Goal: Information Seeking & Learning: Check status

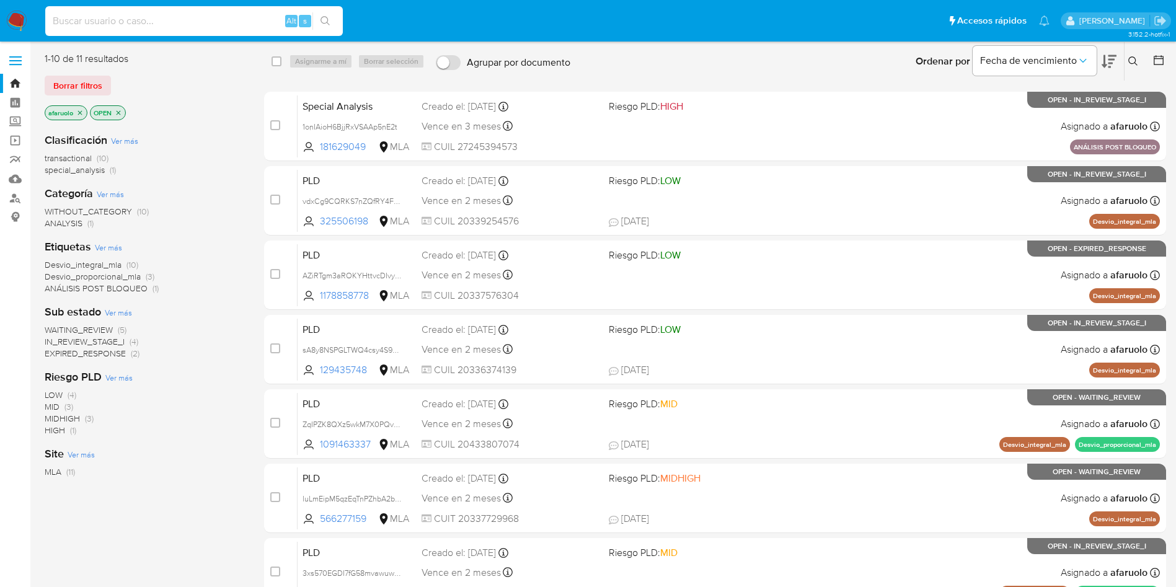
click at [223, 23] on input at bounding box center [193, 21] width 297 height 16
paste input "CqsaTimvnp64pvwp3MUwMjtA"
type input "CqsaTimvnp64pvwp3MUwMjtA"
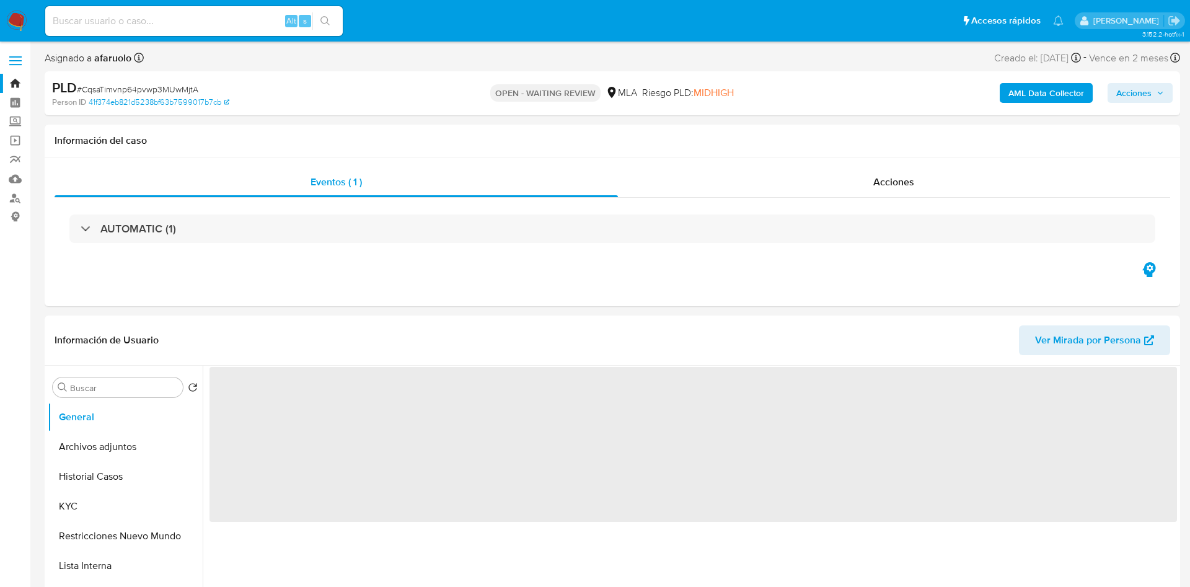
select select "10"
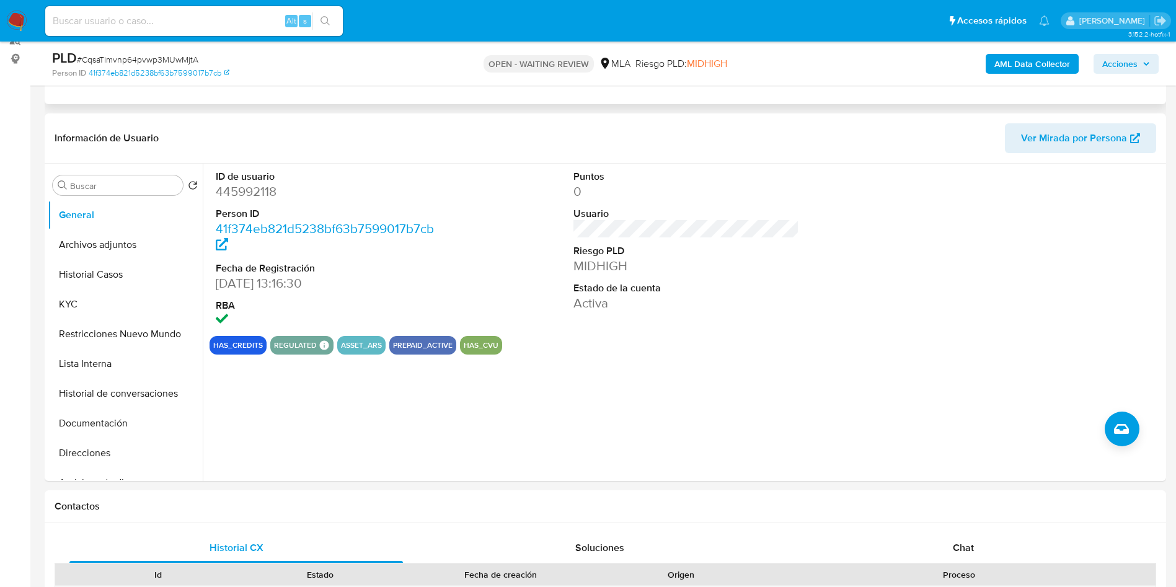
scroll to position [279, 0]
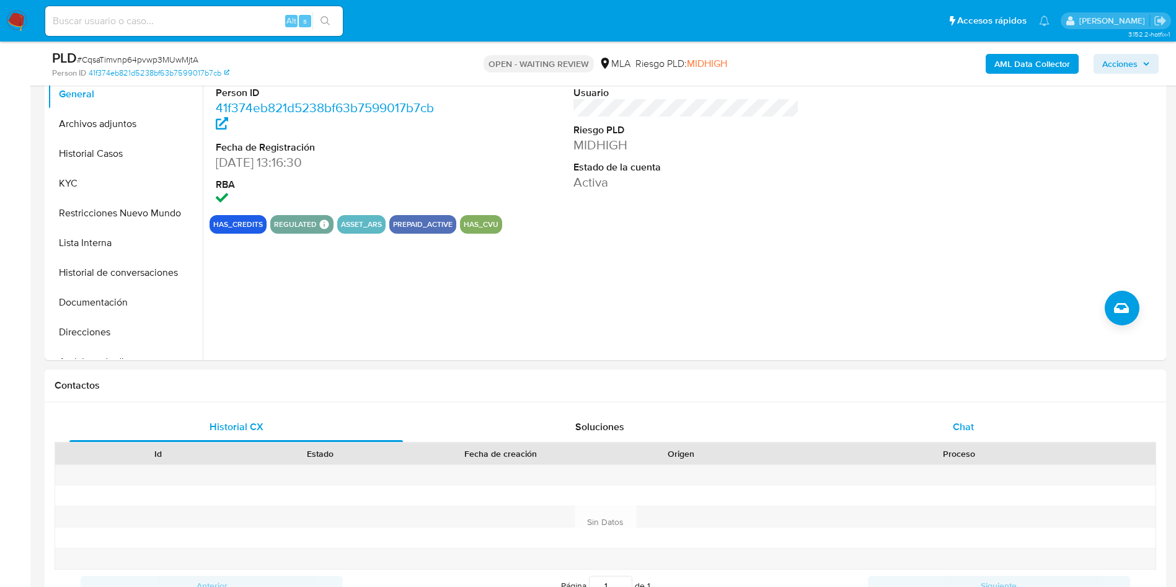
drag, startPoint x: 939, startPoint y: 411, endPoint x: 937, endPoint y: 428, distance: 16.8
click at [939, 411] on div "Historial CX Soluciones Chat Id Estado Fecha de creación Origen Proceso Anterio…" at bounding box center [605, 506] width 1121 height 209
click at [937, 428] on div "Chat" at bounding box center [962, 427] width 333 height 30
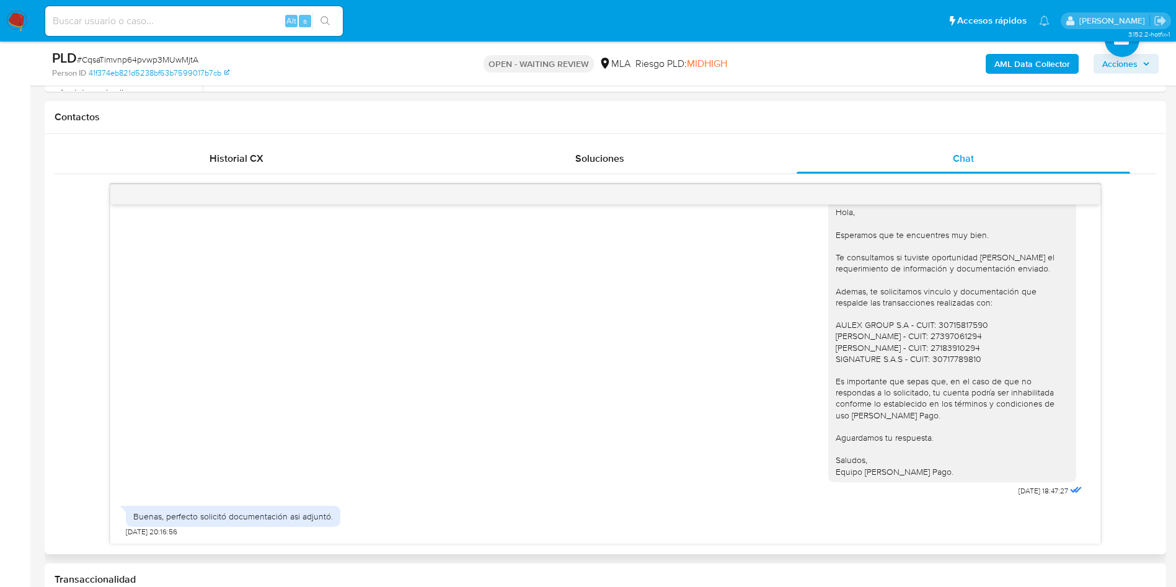
scroll to position [651, 0]
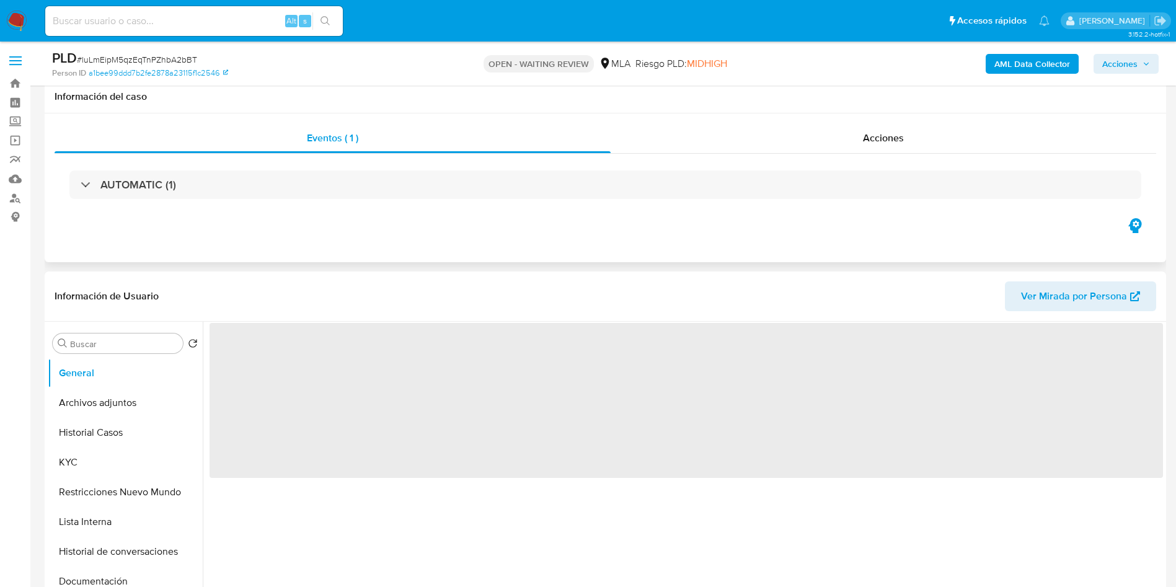
scroll to position [279, 0]
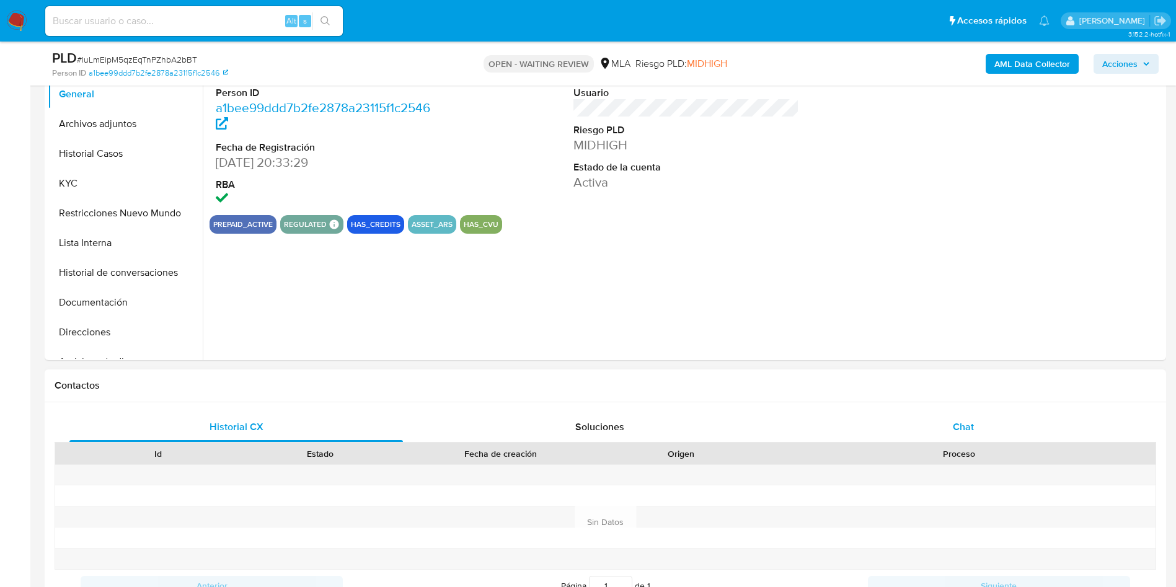
click at [948, 428] on div "Chat" at bounding box center [962, 427] width 333 height 30
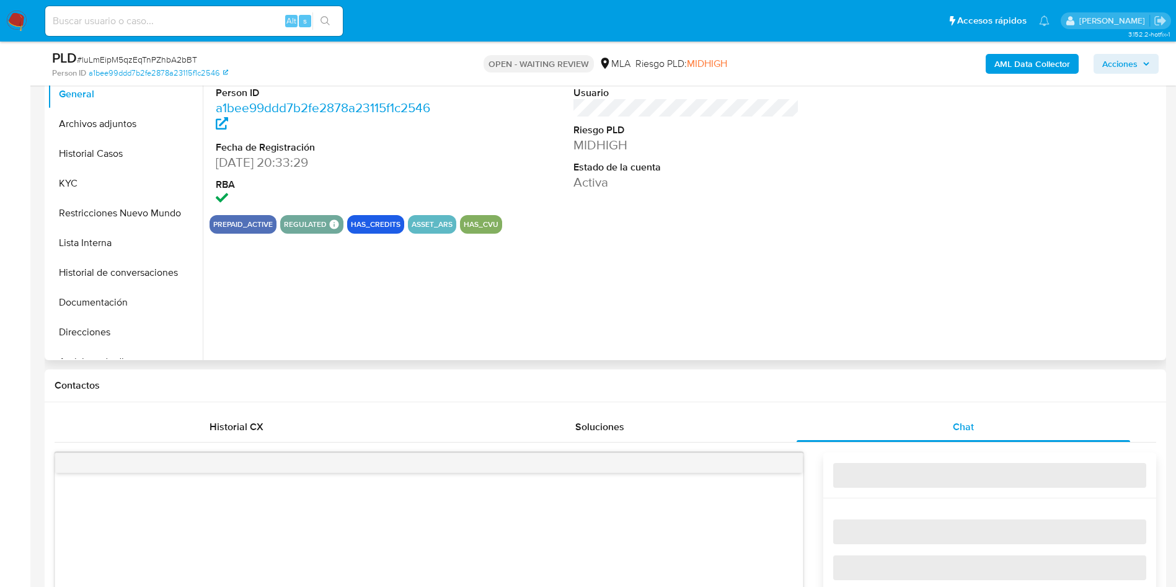
select select "10"
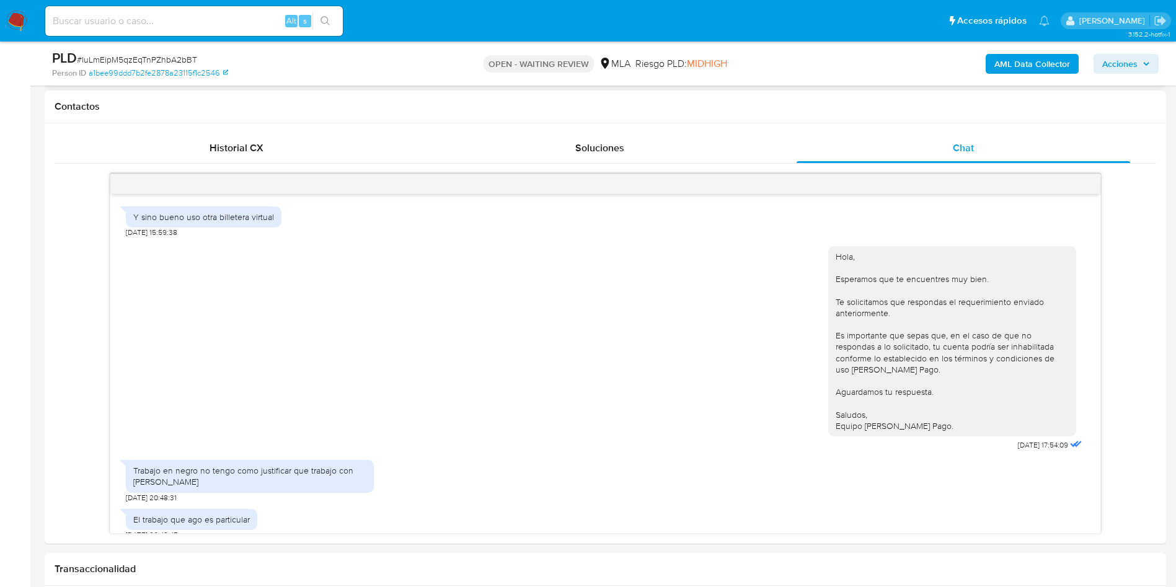
scroll to position [536, 0]
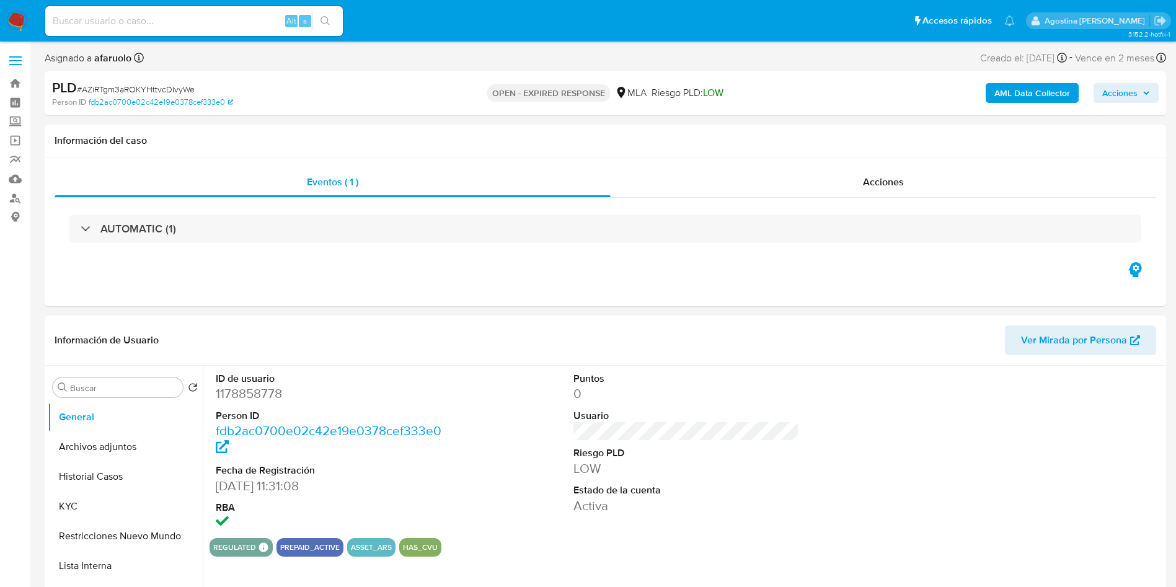
select select "10"
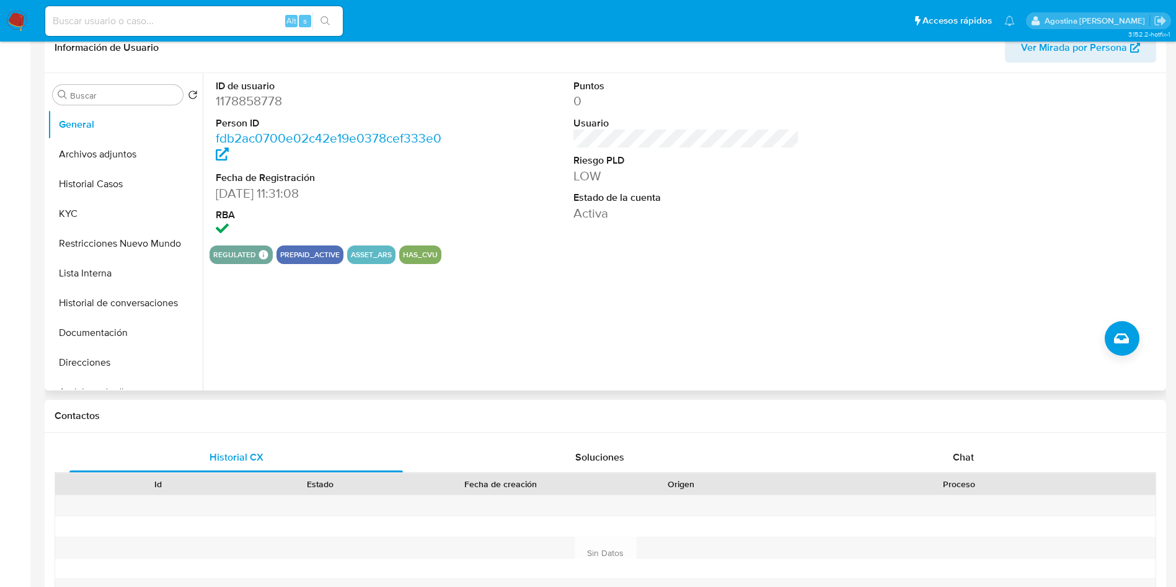
scroll to position [372, 0]
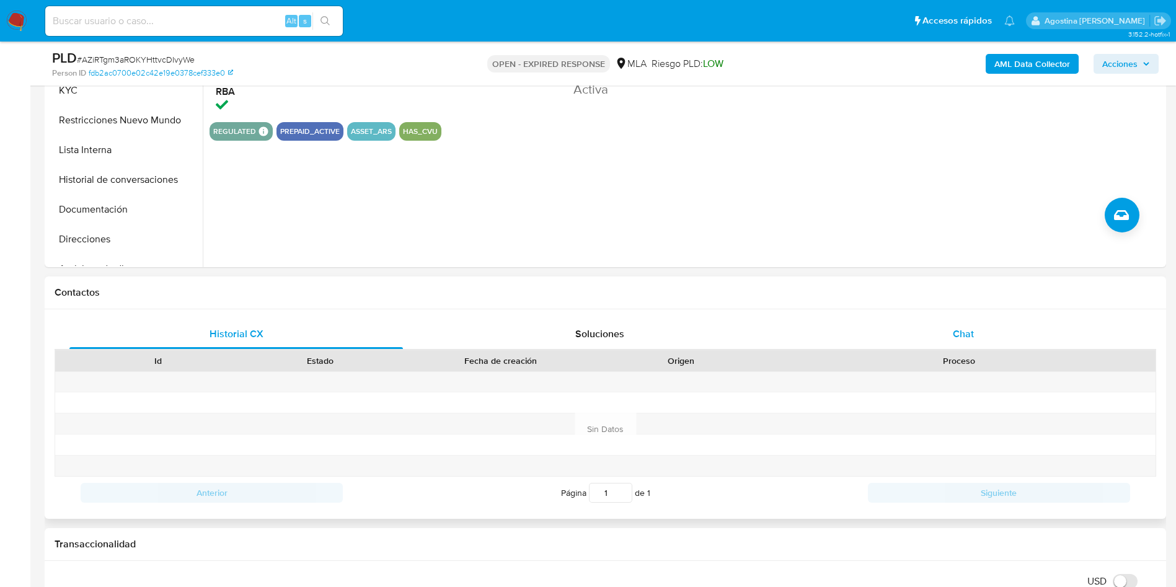
click at [900, 342] on div "Chat" at bounding box center [962, 334] width 333 height 30
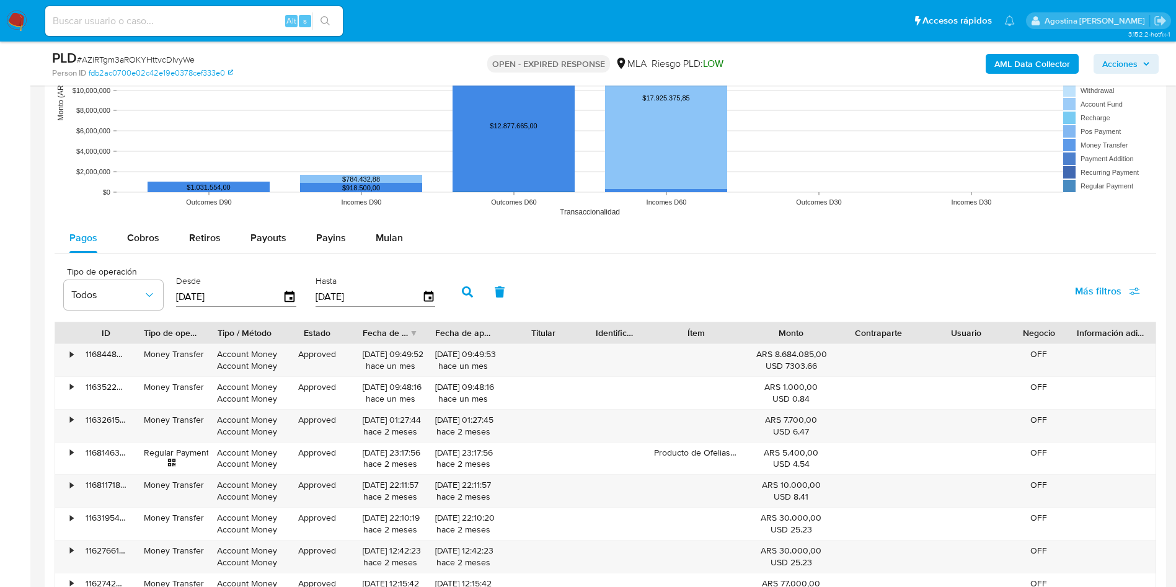
scroll to position [1394, 0]
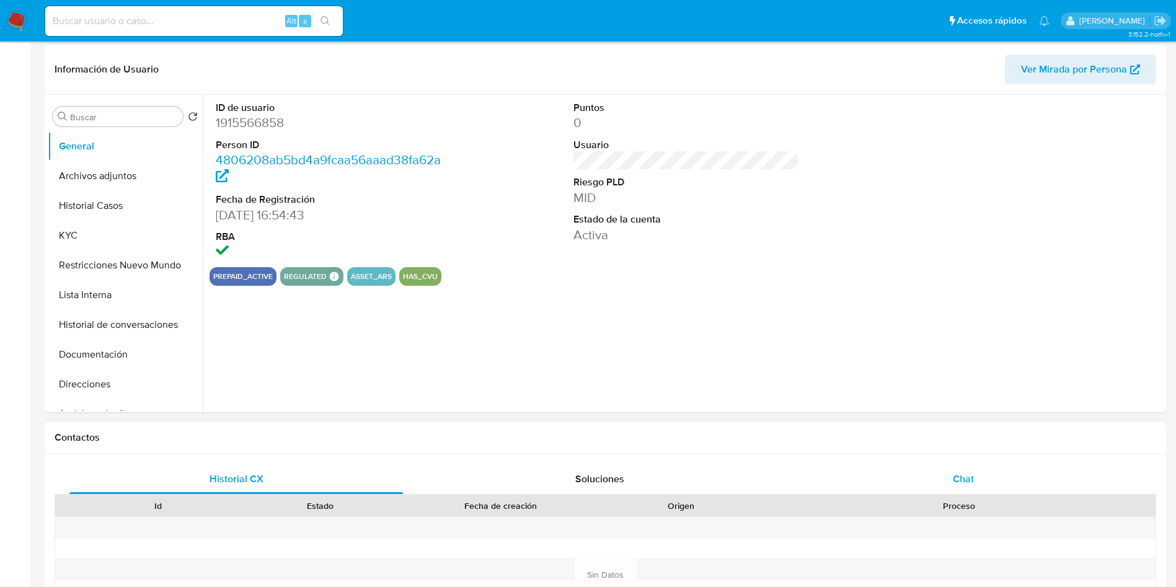
select select "10"
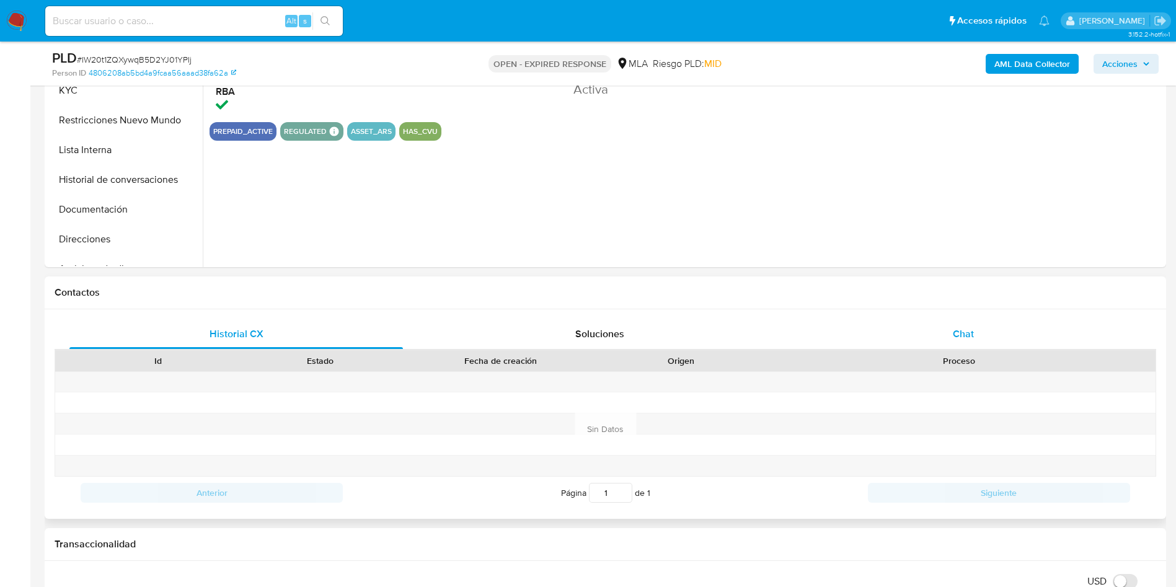
click at [871, 322] on div "Chat" at bounding box center [962, 334] width 333 height 30
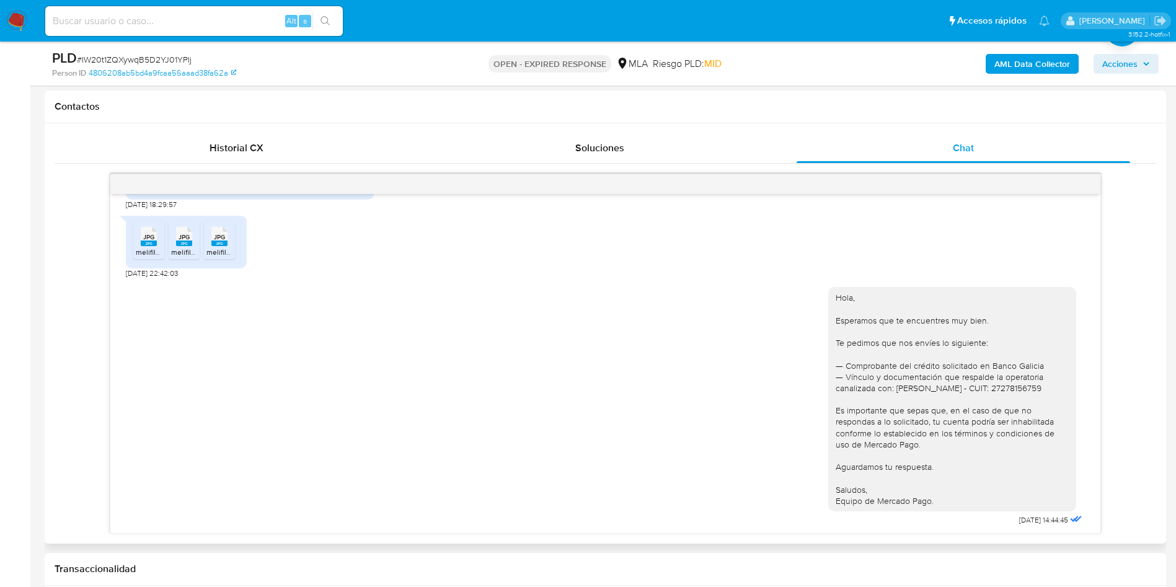
scroll to position [754, 0]
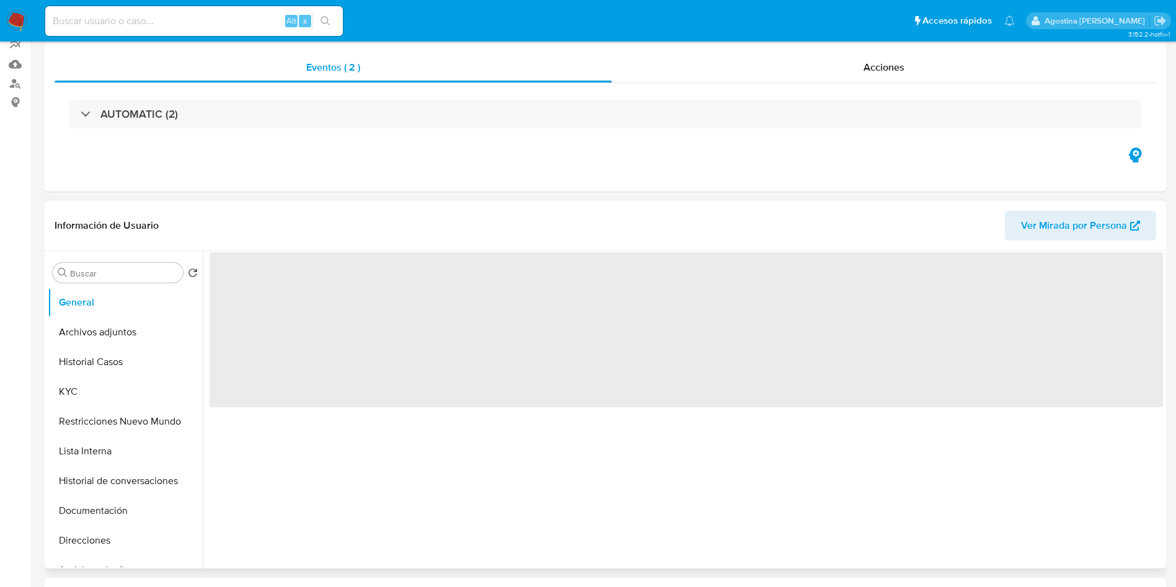
scroll to position [279, 0]
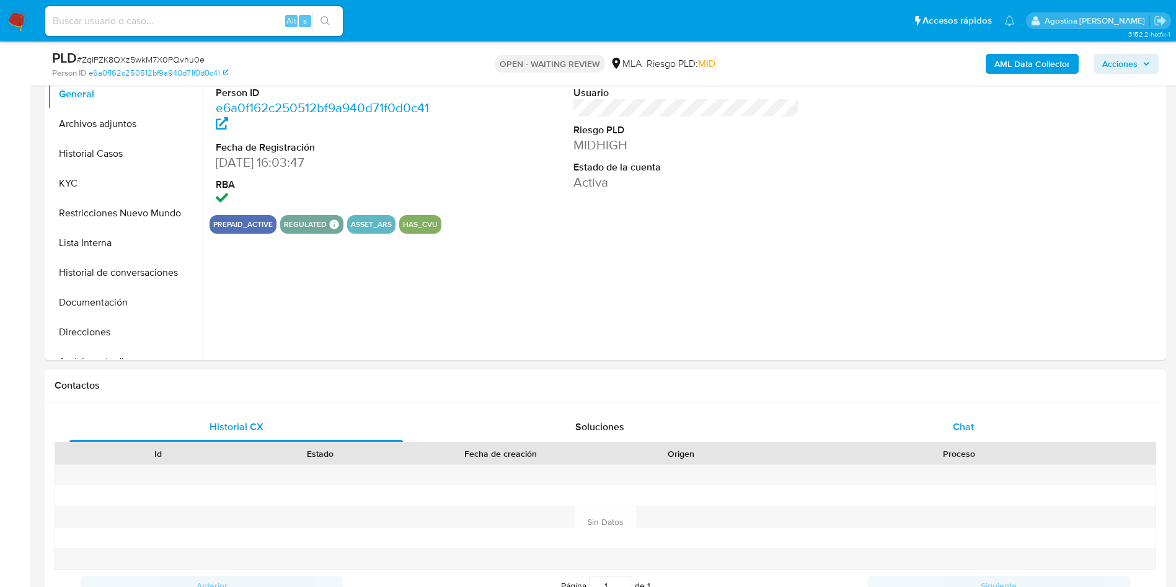
click at [959, 413] on div "Chat" at bounding box center [962, 427] width 333 height 30
select select "10"
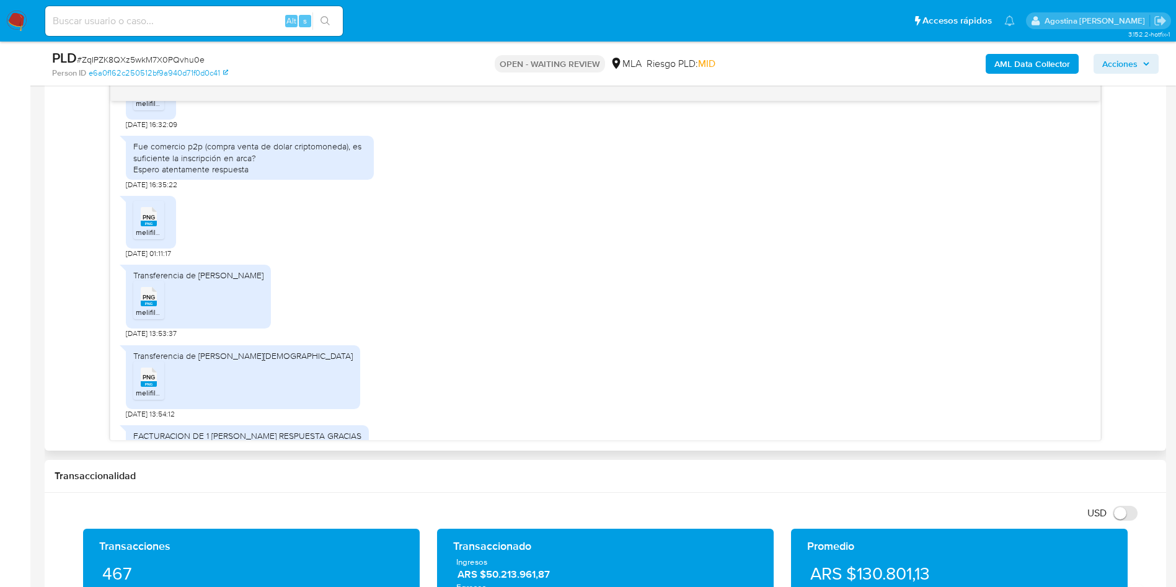
scroll to position [641, 0]
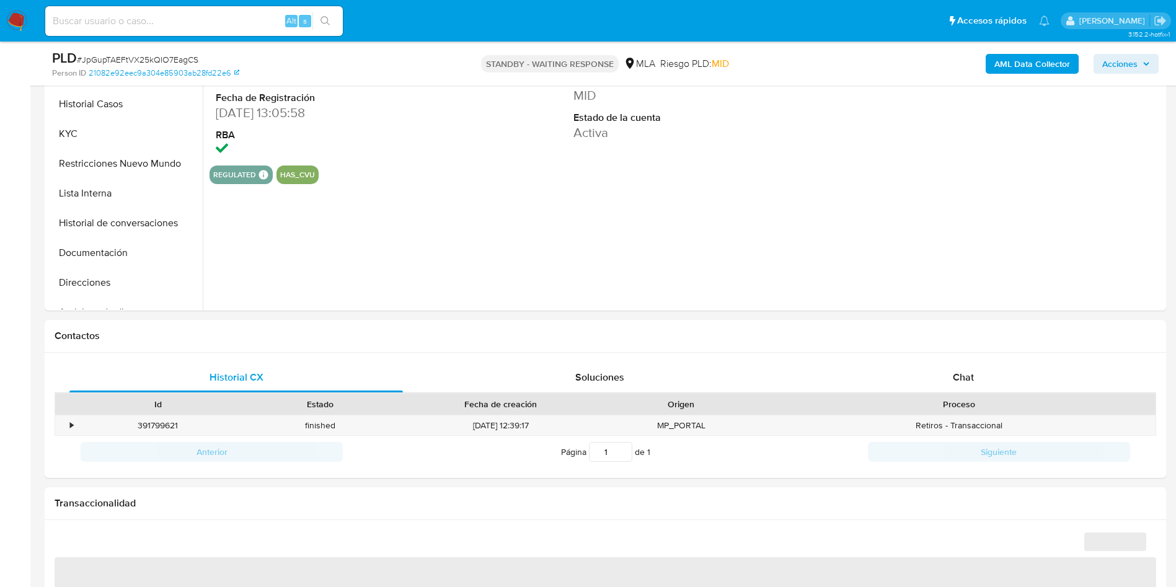
scroll to position [336, 0]
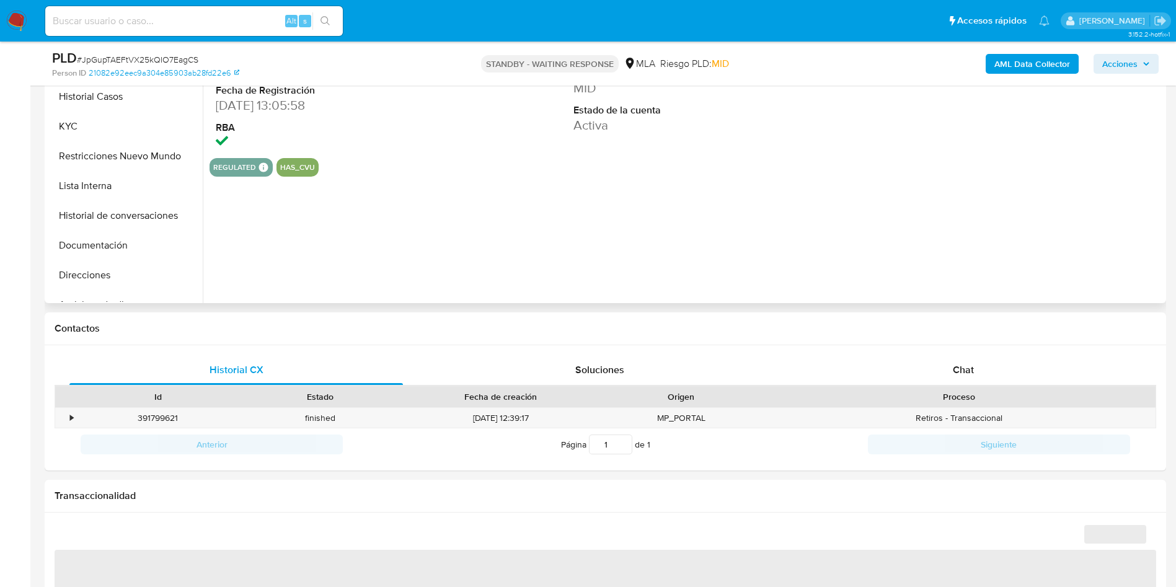
select select "10"
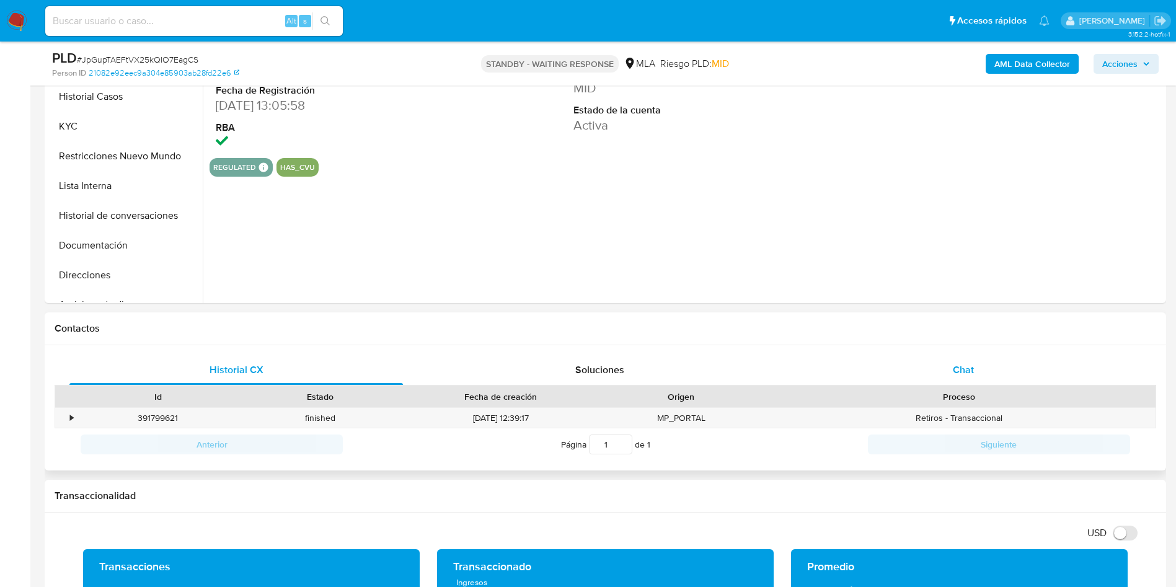
click at [985, 365] on div "Chat" at bounding box center [962, 370] width 333 height 30
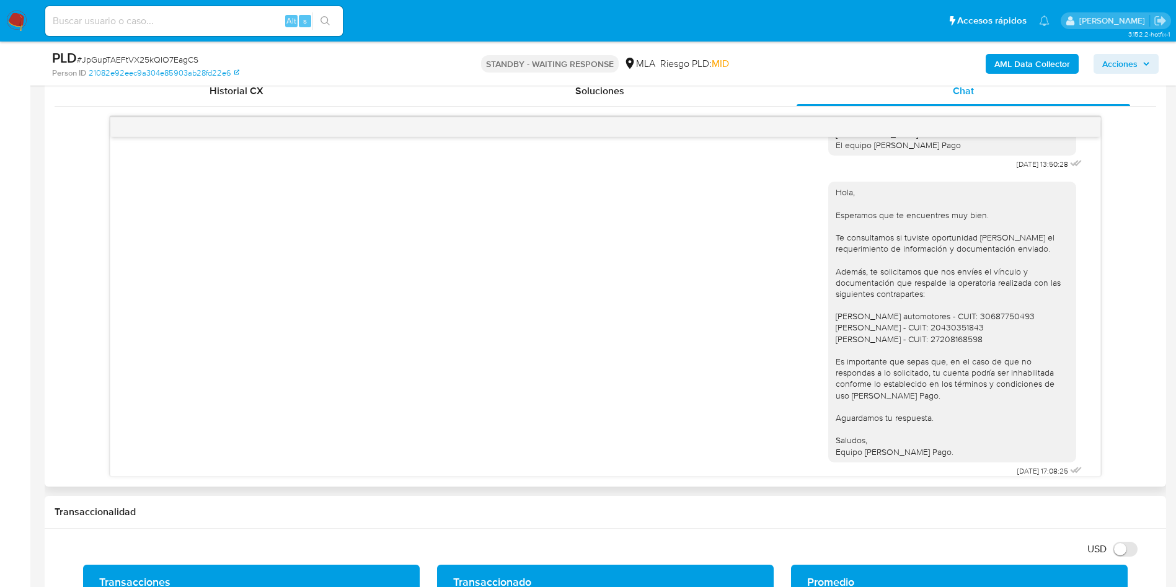
scroll to position [942, 0]
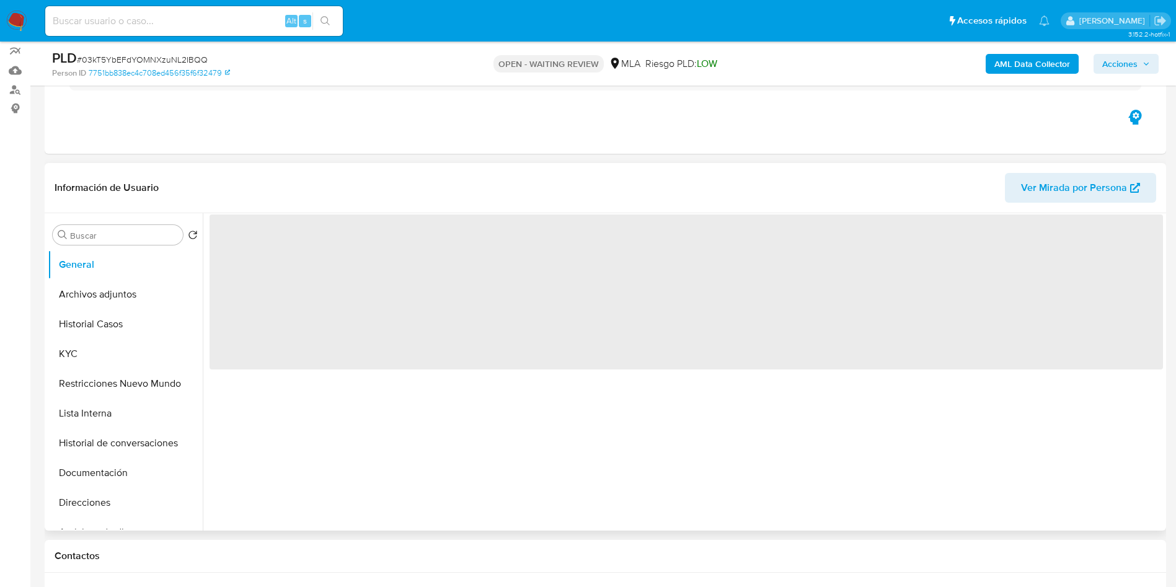
scroll to position [279, 0]
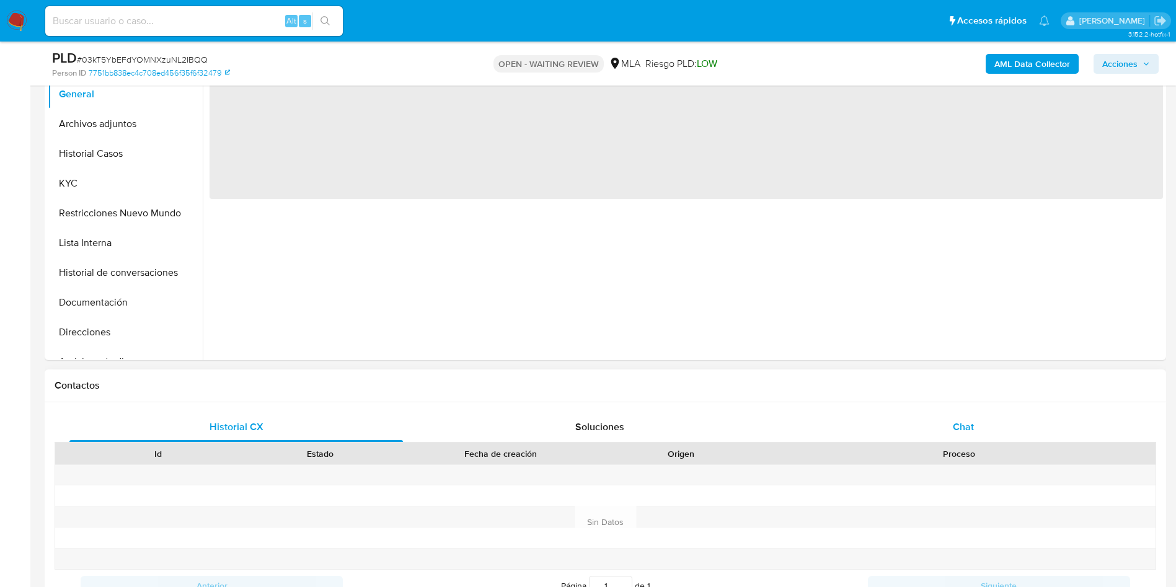
click at [897, 412] on div "Chat" at bounding box center [962, 427] width 333 height 30
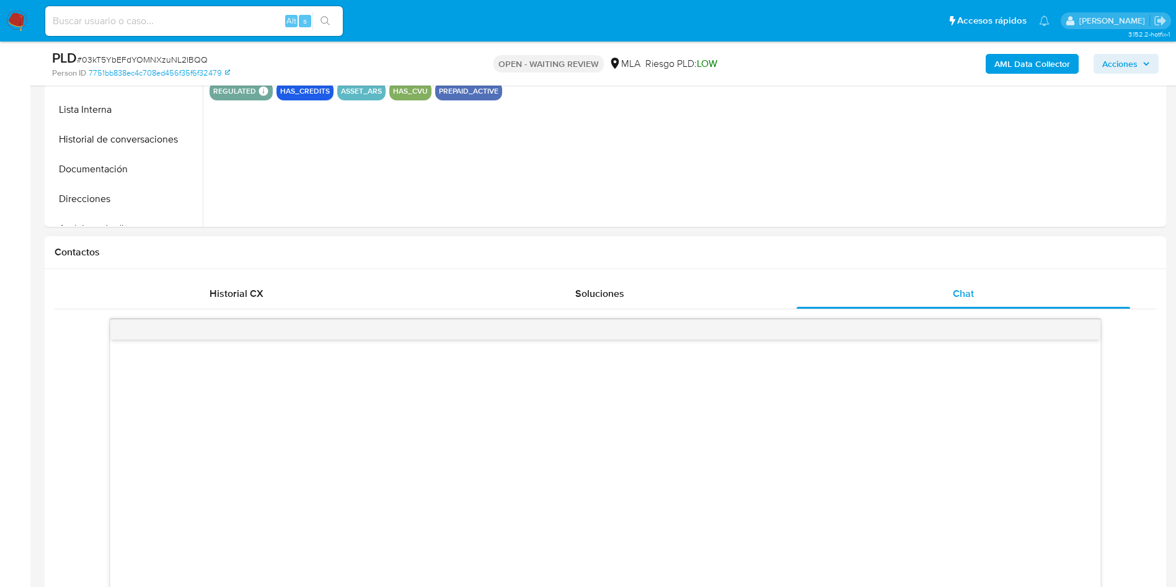
select select "10"
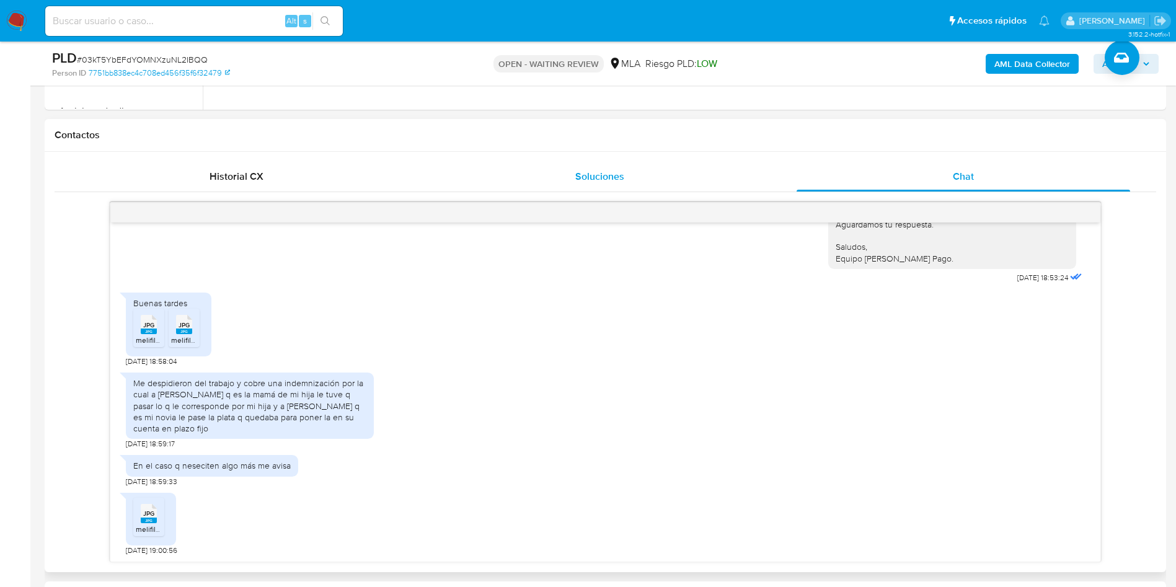
scroll to position [558, 0]
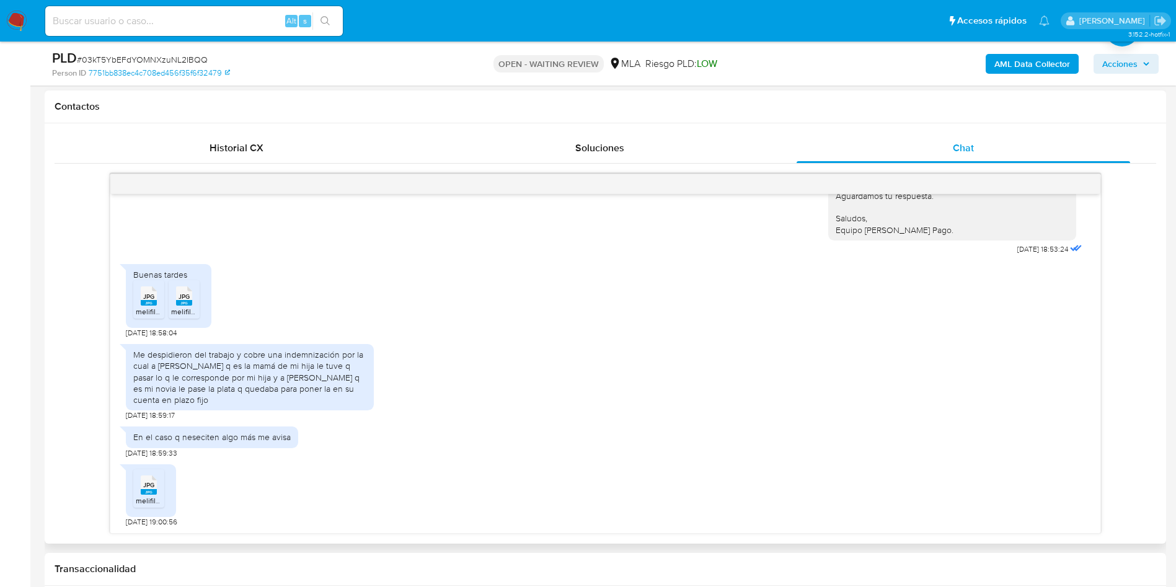
click at [159, 298] on div "JPG JPG" at bounding box center [149, 295] width 26 height 24
click at [181, 304] on rect at bounding box center [184, 303] width 16 height 6
click at [157, 493] on div "JPG JPG" at bounding box center [149, 484] width 26 height 24
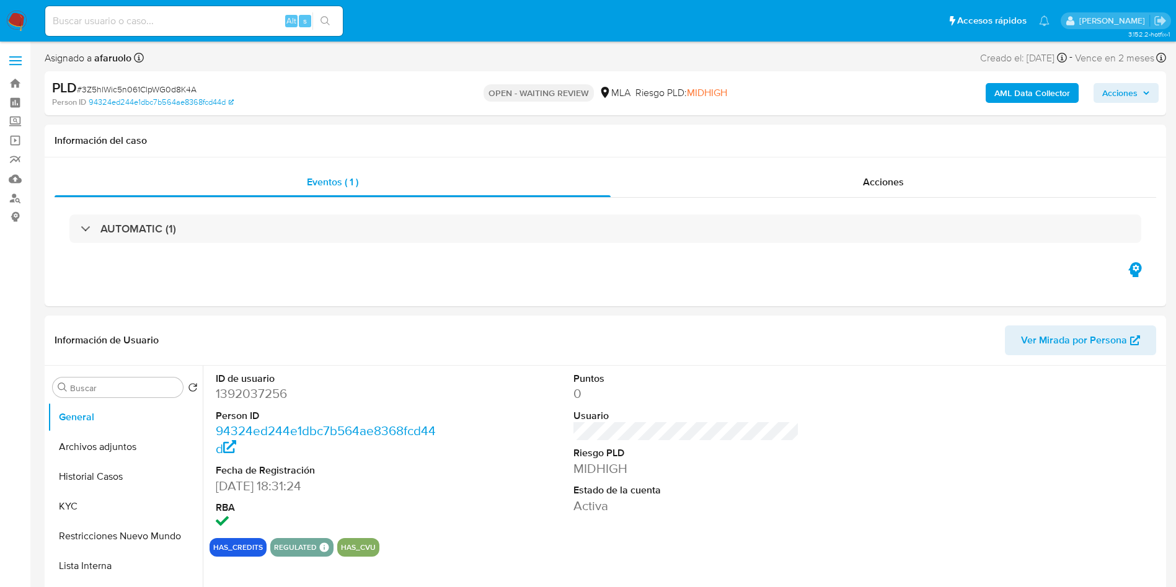
select select "10"
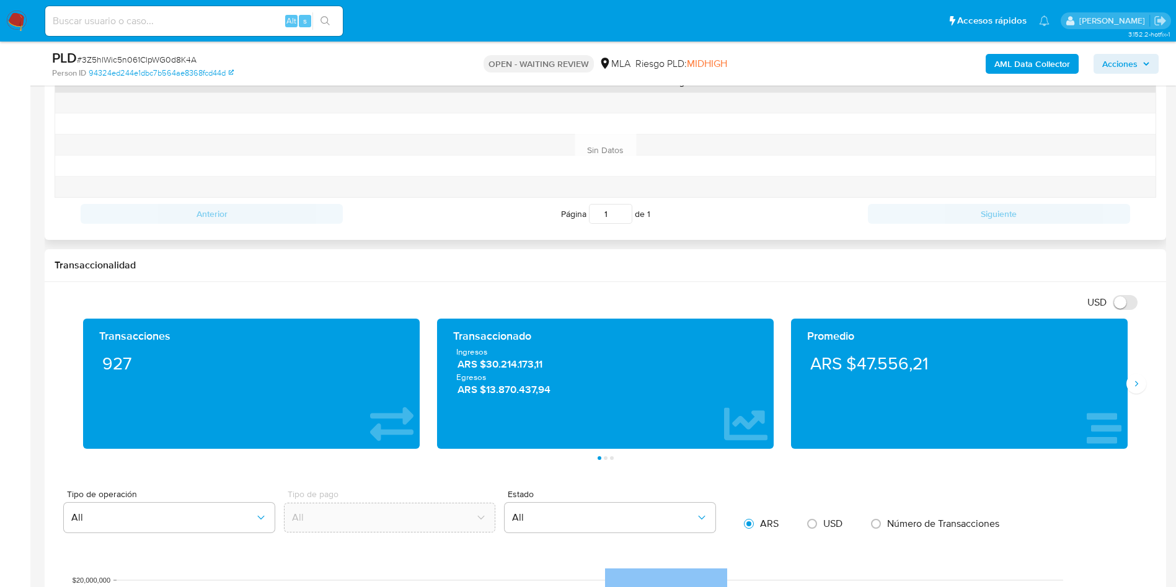
scroll to position [558, 0]
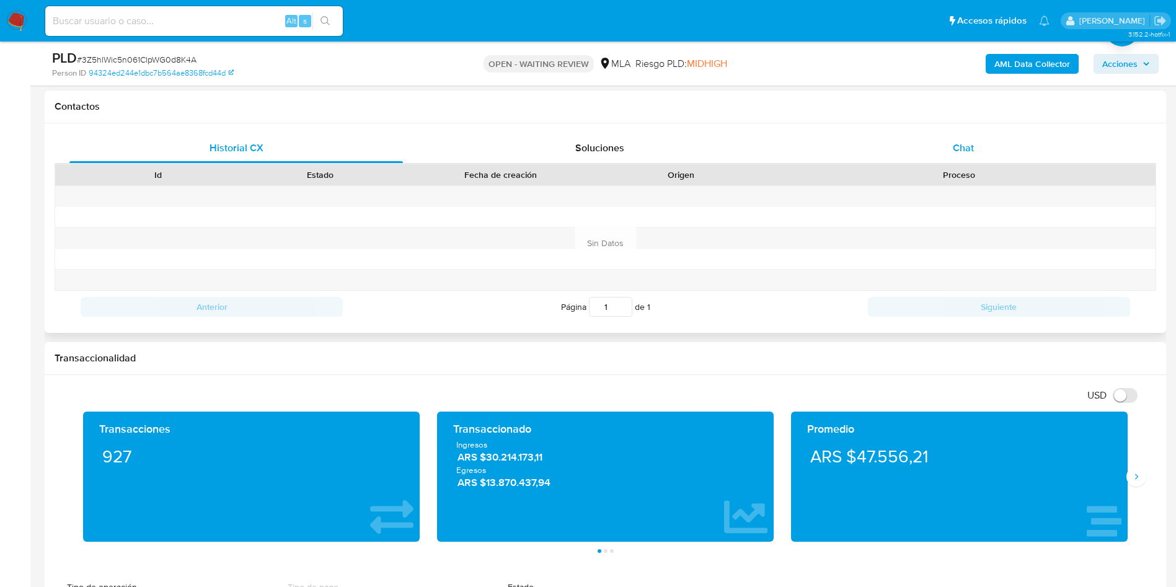
click at [922, 156] on div "Chat" at bounding box center [962, 148] width 333 height 30
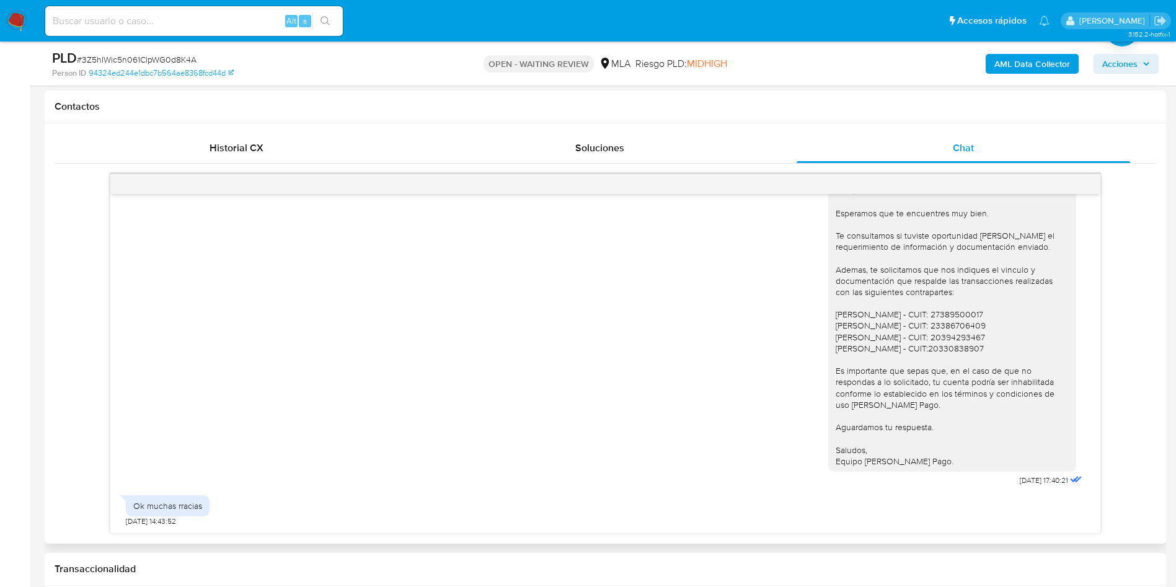
scroll to position [991, 0]
